Goal: Task Accomplishment & Management: Complete application form

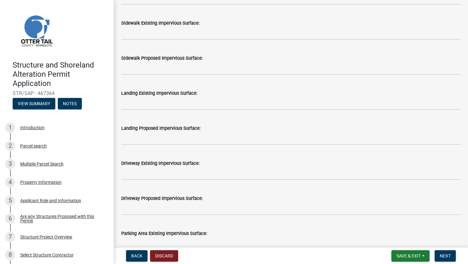
scroll to position [252, 0]
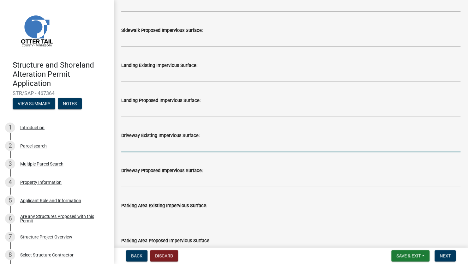
click at [138, 149] on input "text" at bounding box center [290, 145] width 339 height 13
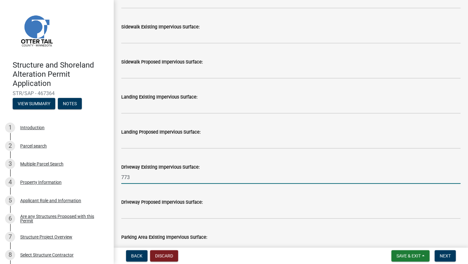
scroll to position [284, 0]
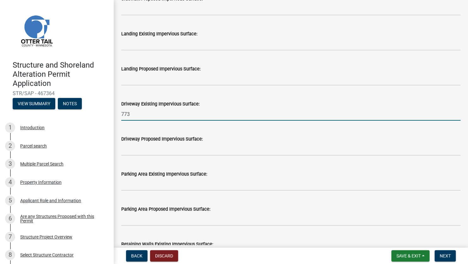
type input "773"
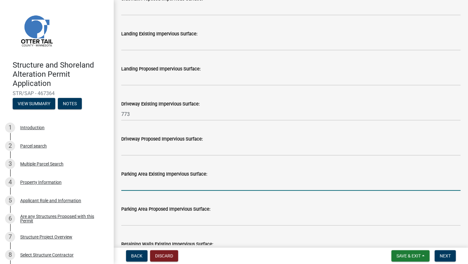
click at [134, 186] on input "text" at bounding box center [290, 184] width 339 height 13
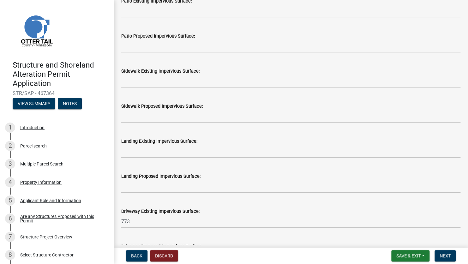
scroll to position [126, 0]
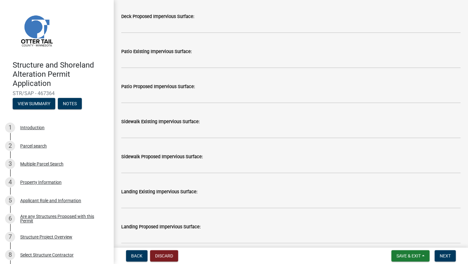
type input "560"
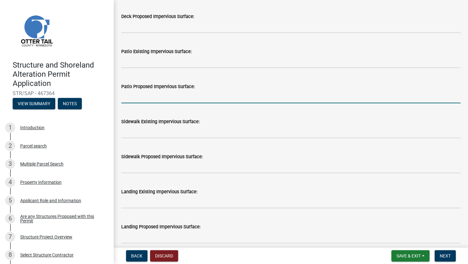
click at [127, 99] on input "text" at bounding box center [290, 96] width 339 height 13
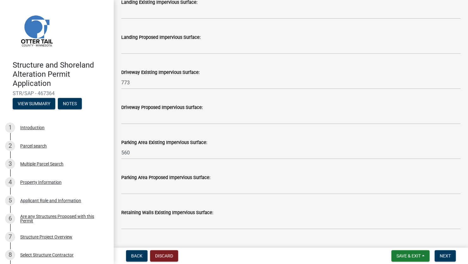
type input "575"
click at [214, 156] on input "560" at bounding box center [290, 152] width 339 height 13
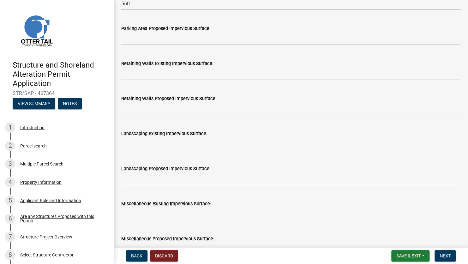
scroll to position [429, 0]
click at [419, 256] on span "Save & Exit" at bounding box center [408, 255] width 24 height 5
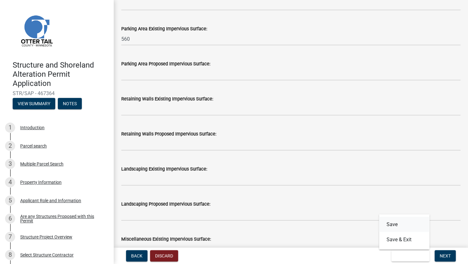
click at [389, 223] on button "Save" at bounding box center [404, 223] width 50 height 15
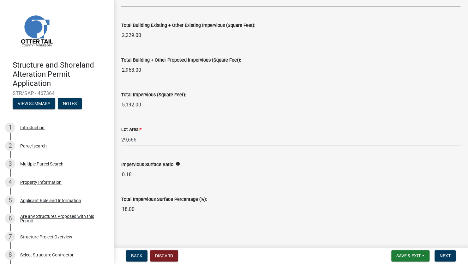
scroll to position [713, 0]
click at [441, 255] on span "Next" at bounding box center [444, 255] width 11 height 5
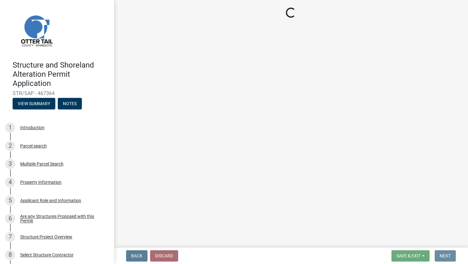
scroll to position [0, 0]
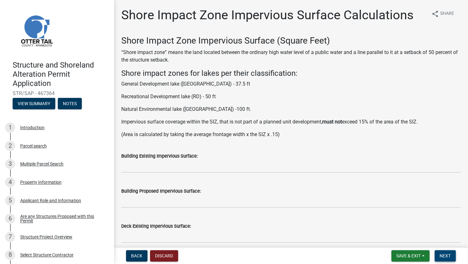
click at [446, 256] on span "Next" at bounding box center [444, 255] width 11 height 5
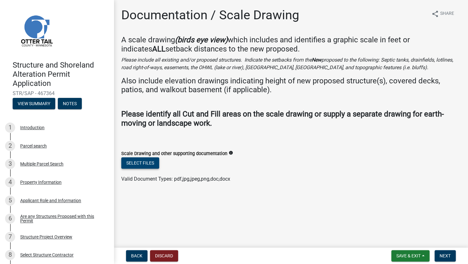
click at [135, 164] on button "Select files" at bounding box center [140, 162] width 38 height 11
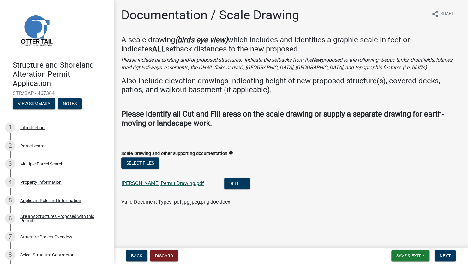
click at [160, 182] on link "[PERSON_NAME] Permit Drawing.pdf" at bounding box center [162, 183] width 82 height 6
click at [447, 256] on span "Next" at bounding box center [444, 255] width 11 height 5
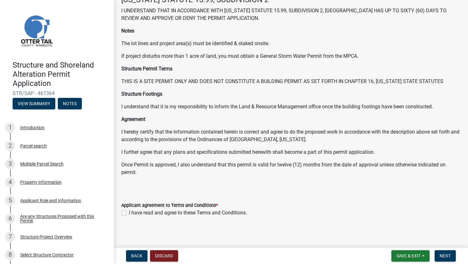
scroll to position [42, 0]
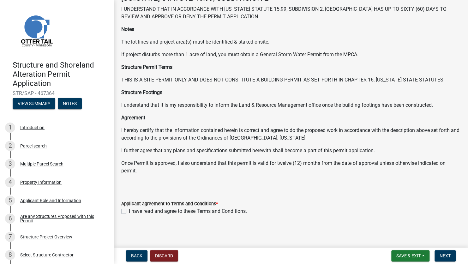
click at [129, 212] on label "I have read and agree to these Terms and Conditions." at bounding box center [188, 211] width 118 height 8
click at [129, 211] on input "I have read and agree to these Terms and Conditions." at bounding box center [131, 209] width 4 height 4
checkbox input "true"
click at [444, 259] on button "Next" at bounding box center [444, 255] width 21 height 11
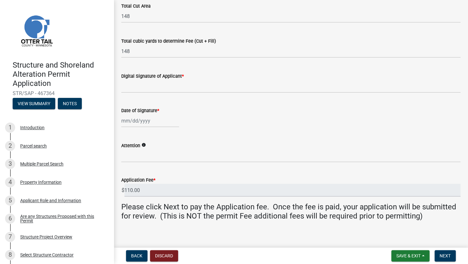
scroll to position [127, 0]
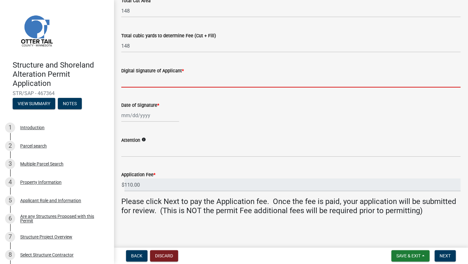
click at [141, 82] on input "Digital Signature of Applicant *" at bounding box center [290, 80] width 339 height 13
type input "[PERSON_NAME]"
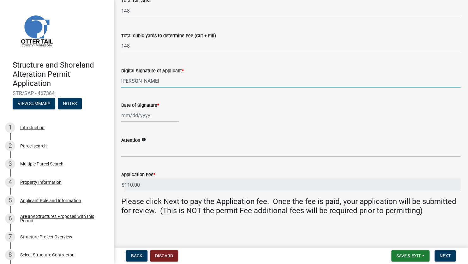
select select "8"
select select "2025"
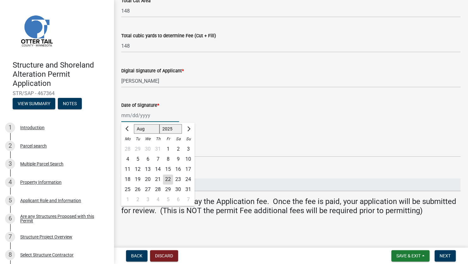
click at [127, 119] on input "Date of Signature *" at bounding box center [150, 115] width 58 height 13
drag, startPoint x: 221, startPoint y: 105, endPoint x: 206, endPoint y: 113, distance: 16.8
click at [221, 105] on div "Date of Signature *" at bounding box center [290, 105] width 339 height 8
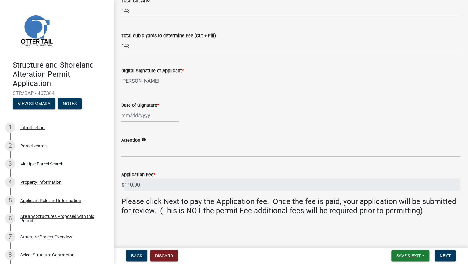
click at [150, 114] on div at bounding box center [150, 115] width 58 height 13
select select "8"
select select "2025"
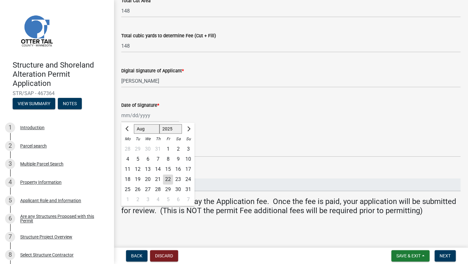
click at [170, 180] on div "22" at bounding box center [168, 179] width 10 height 10
type input "[DATE]"
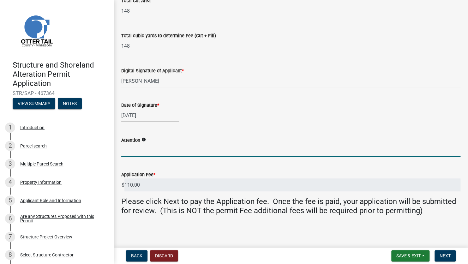
click at [140, 154] on input "Attention" at bounding box center [290, 150] width 339 height 13
click at [204, 141] on div "Attention info" at bounding box center [290, 140] width 339 height 8
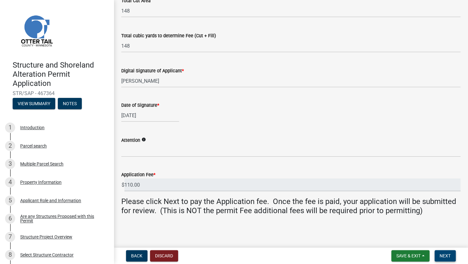
click at [451, 255] on button "Next" at bounding box center [444, 255] width 21 height 11
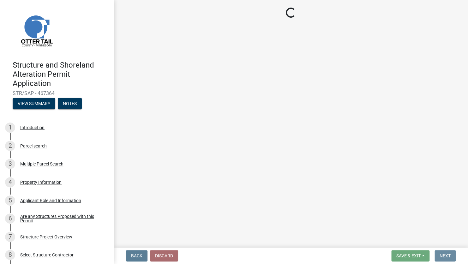
scroll to position [0, 0]
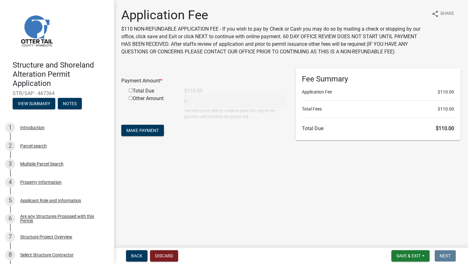
click at [129, 92] on input "radio" at bounding box center [130, 90] width 4 height 4
radio input "true"
type input "110"
click at [134, 133] on span "Make Payment" at bounding box center [142, 130] width 33 height 5
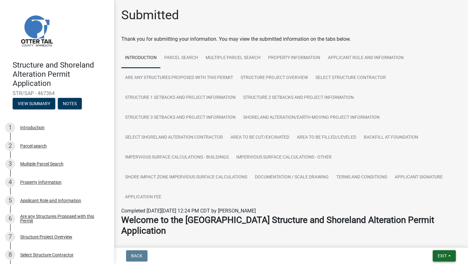
click at [447, 257] on button "Exit" at bounding box center [443, 255] width 23 height 11
click at [420, 237] on button "Save & Exit" at bounding box center [430, 239] width 50 height 15
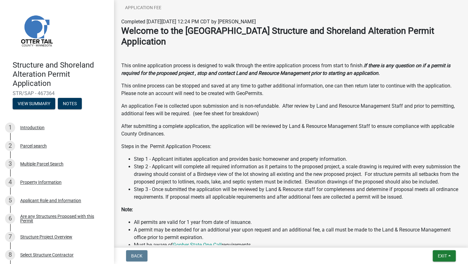
scroll to position [153, 0]
